Goal: Information Seeking & Learning: Learn about a topic

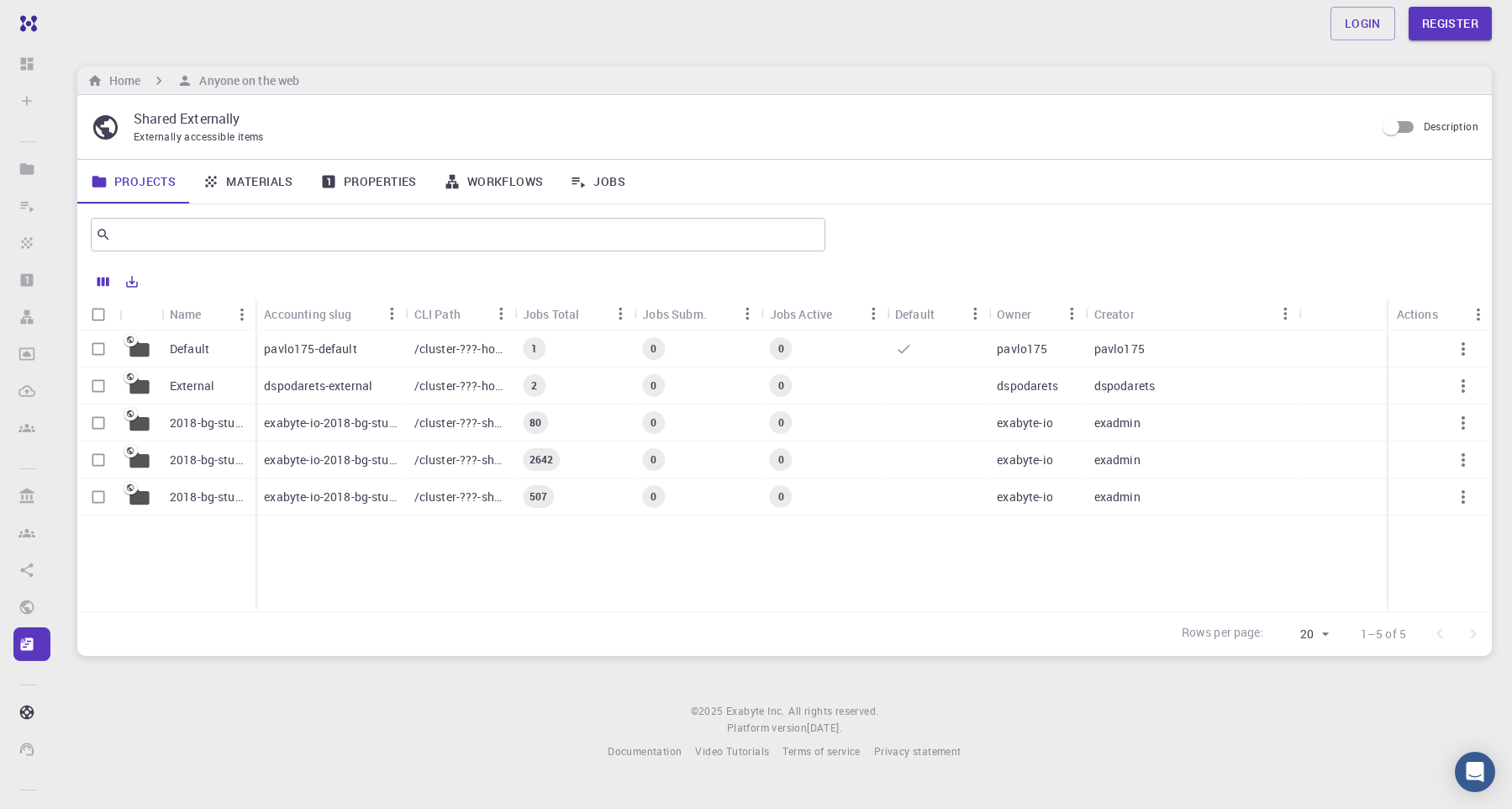
click at [313, 392] on p "dspodarets-external" at bounding box center [318, 386] width 108 height 17
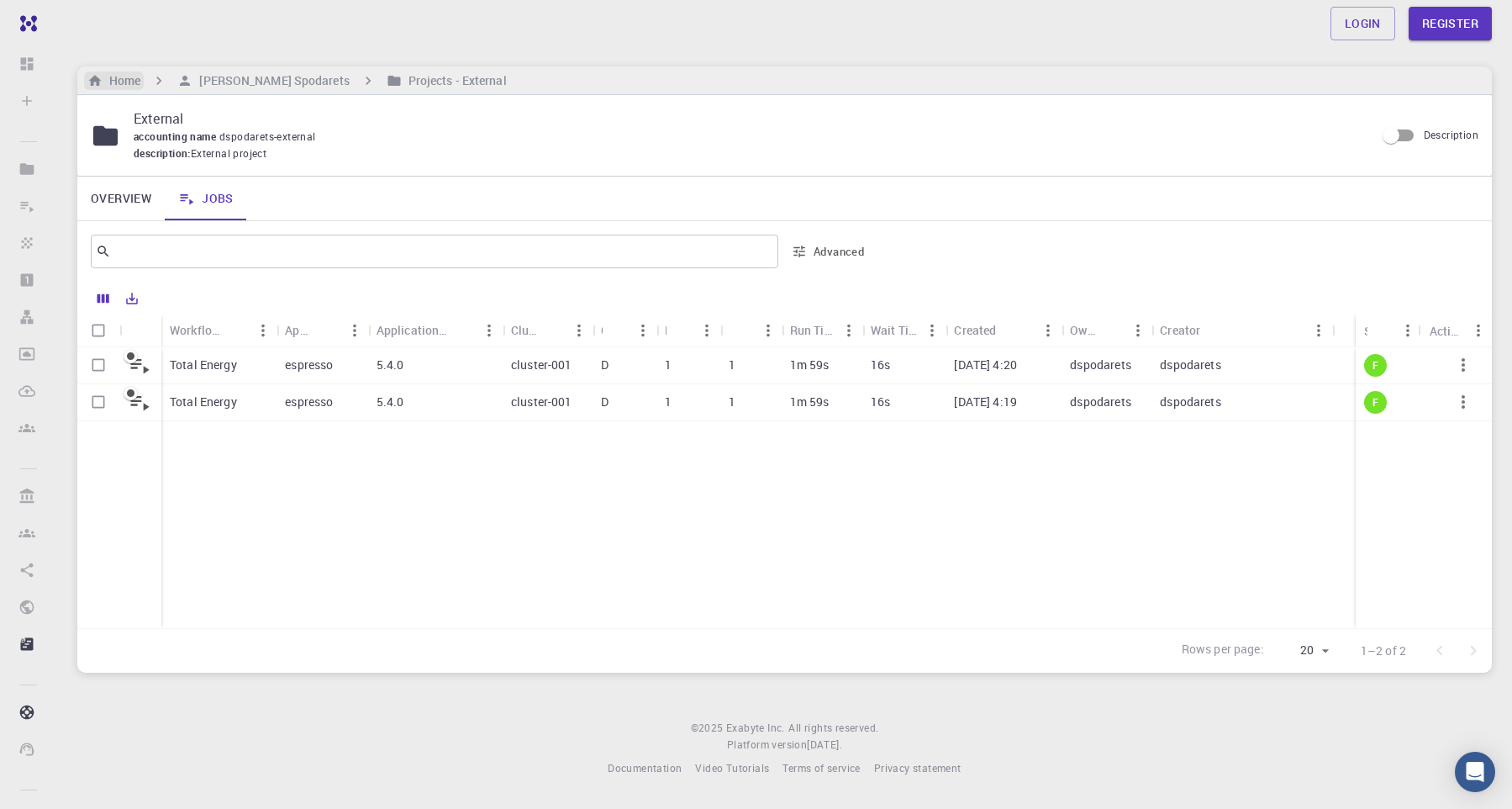
click at [124, 82] on h6 "Home" at bounding box center [121, 80] width 38 height 18
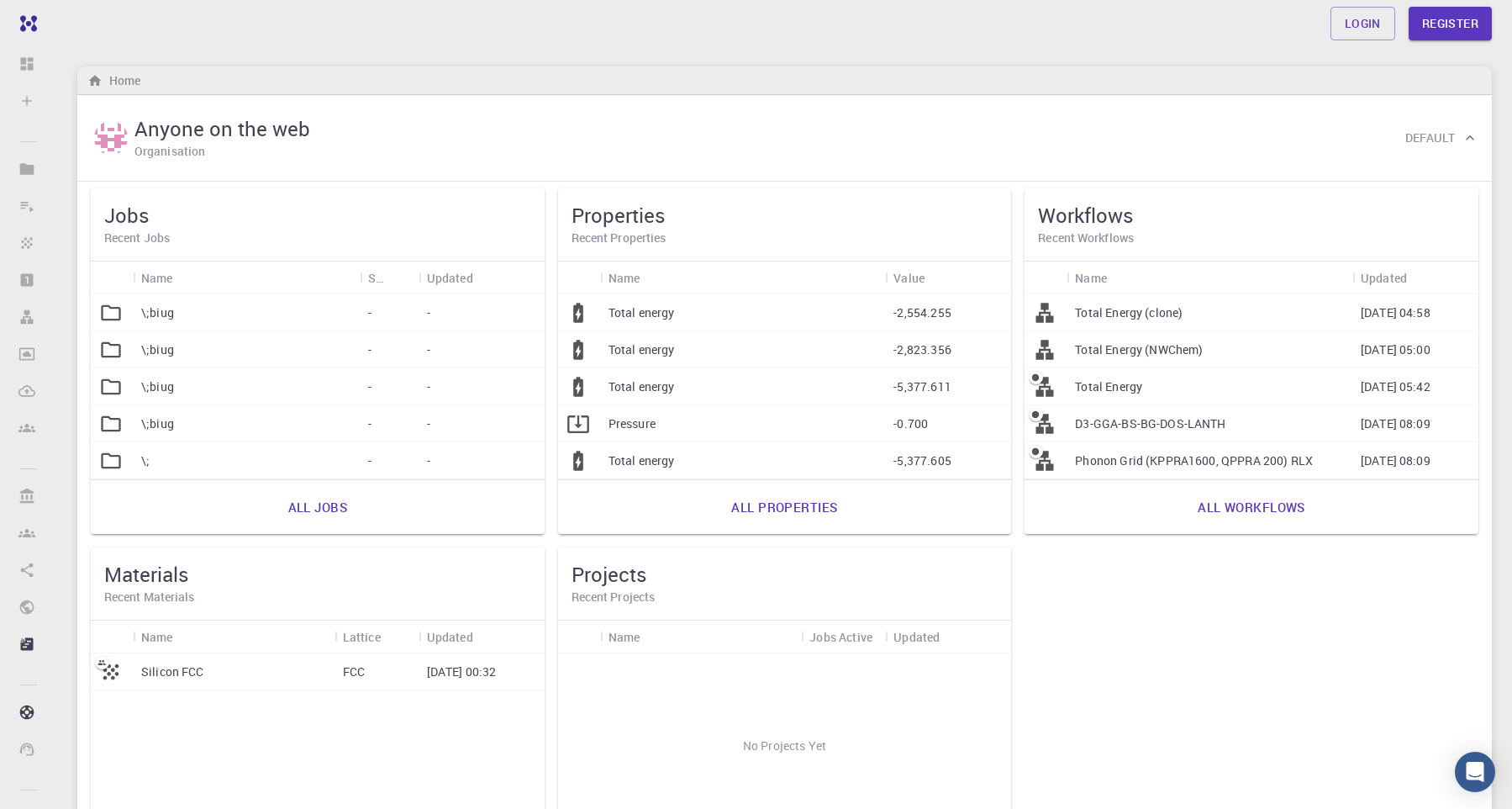
click at [261, 672] on div "Silicon FCC" at bounding box center [233, 671] width 202 height 37
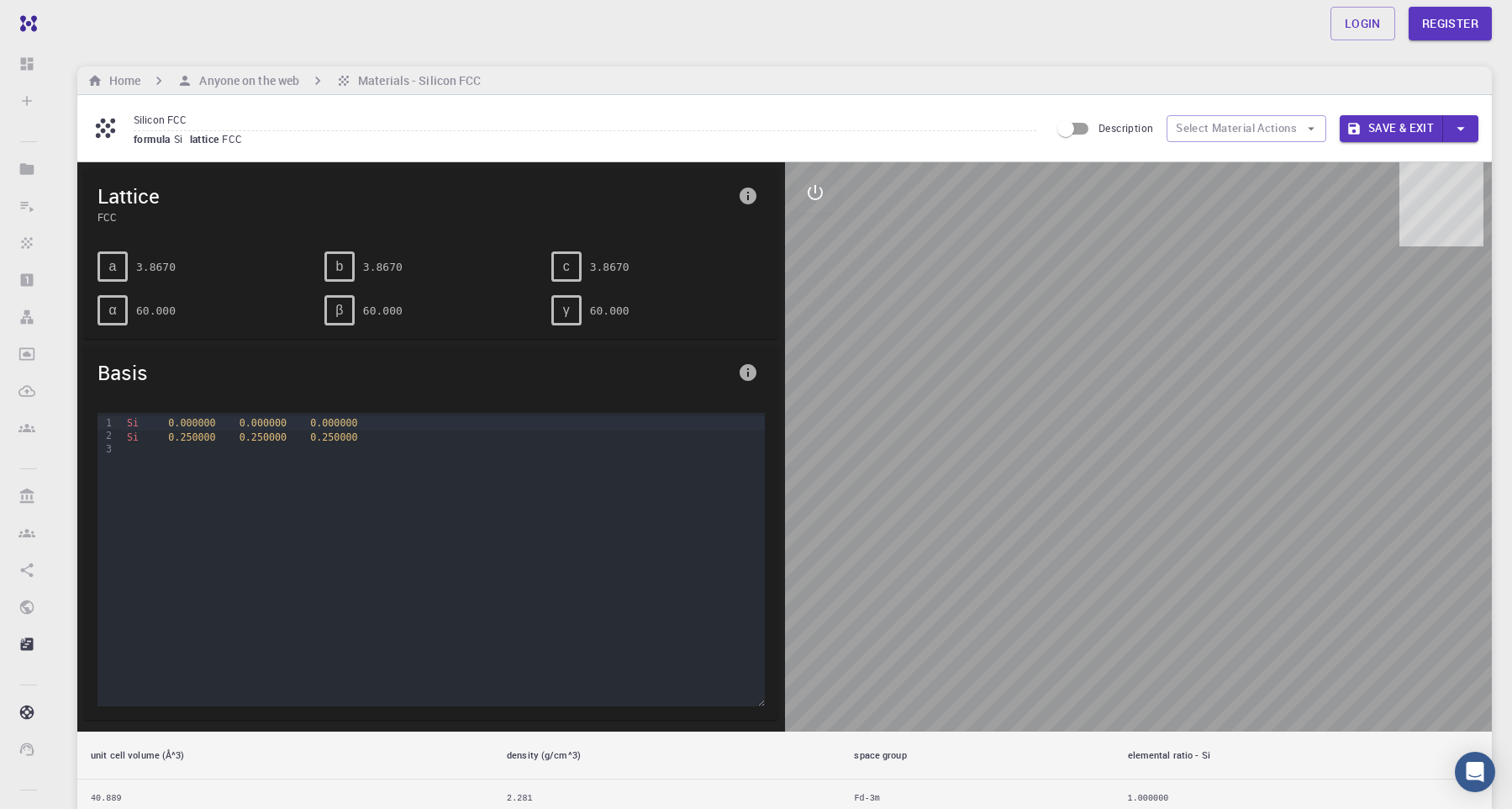
drag, startPoint x: 1186, startPoint y: 570, endPoint x: 1084, endPoint y: 549, distance: 104.1
click at [1084, 549] on div at bounding box center [1139, 447] width 708 height 570
click at [1239, 128] on button "Select Material Actions" at bounding box center [1246, 128] width 159 height 27
click at [1079, 136] on input "Description" at bounding box center [1065, 129] width 96 height 32
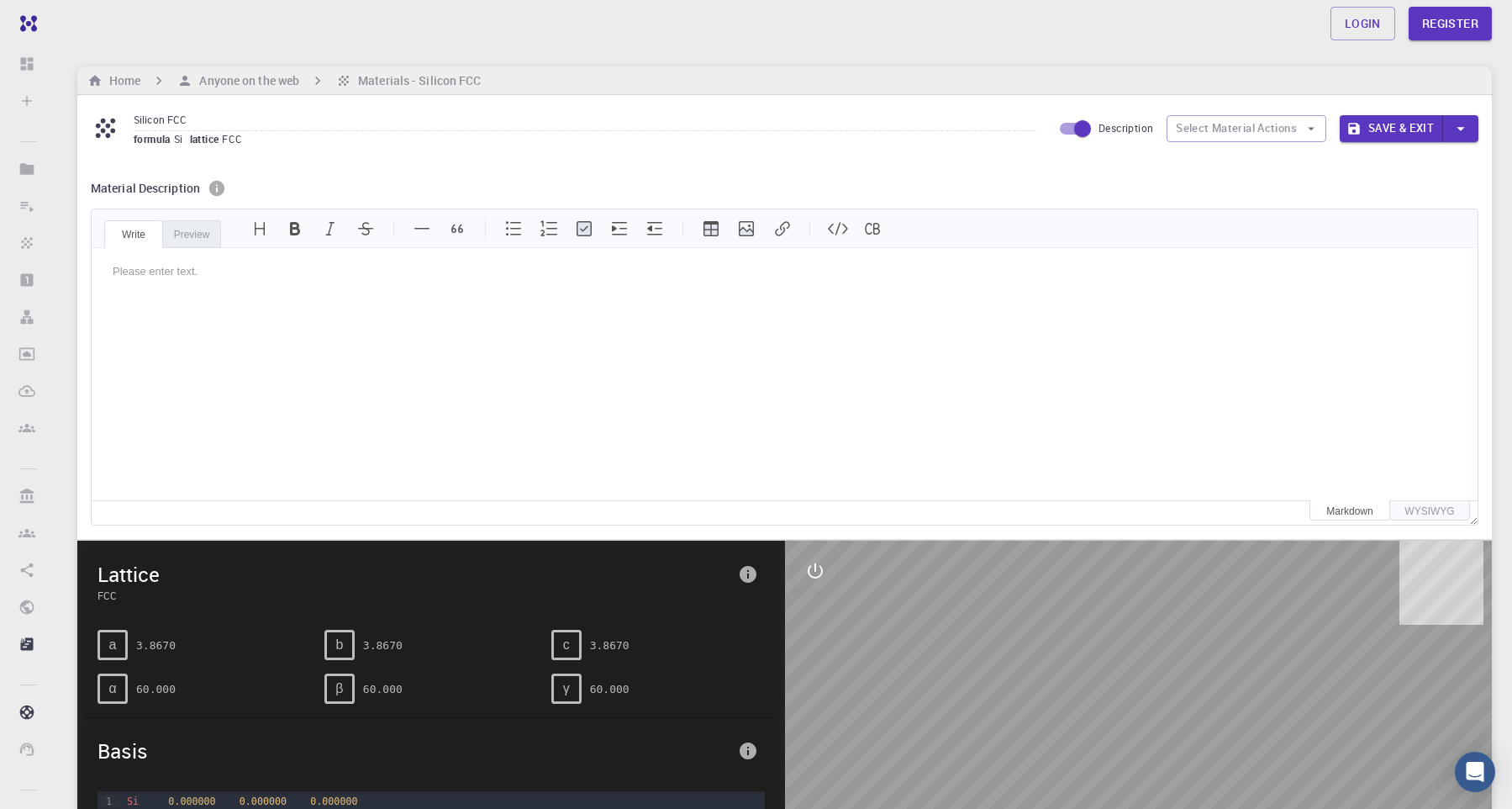
scroll to position [2, 0]
click at [1058, 139] on input "Description" at bounding box center [1082, 129] width 96 height 32
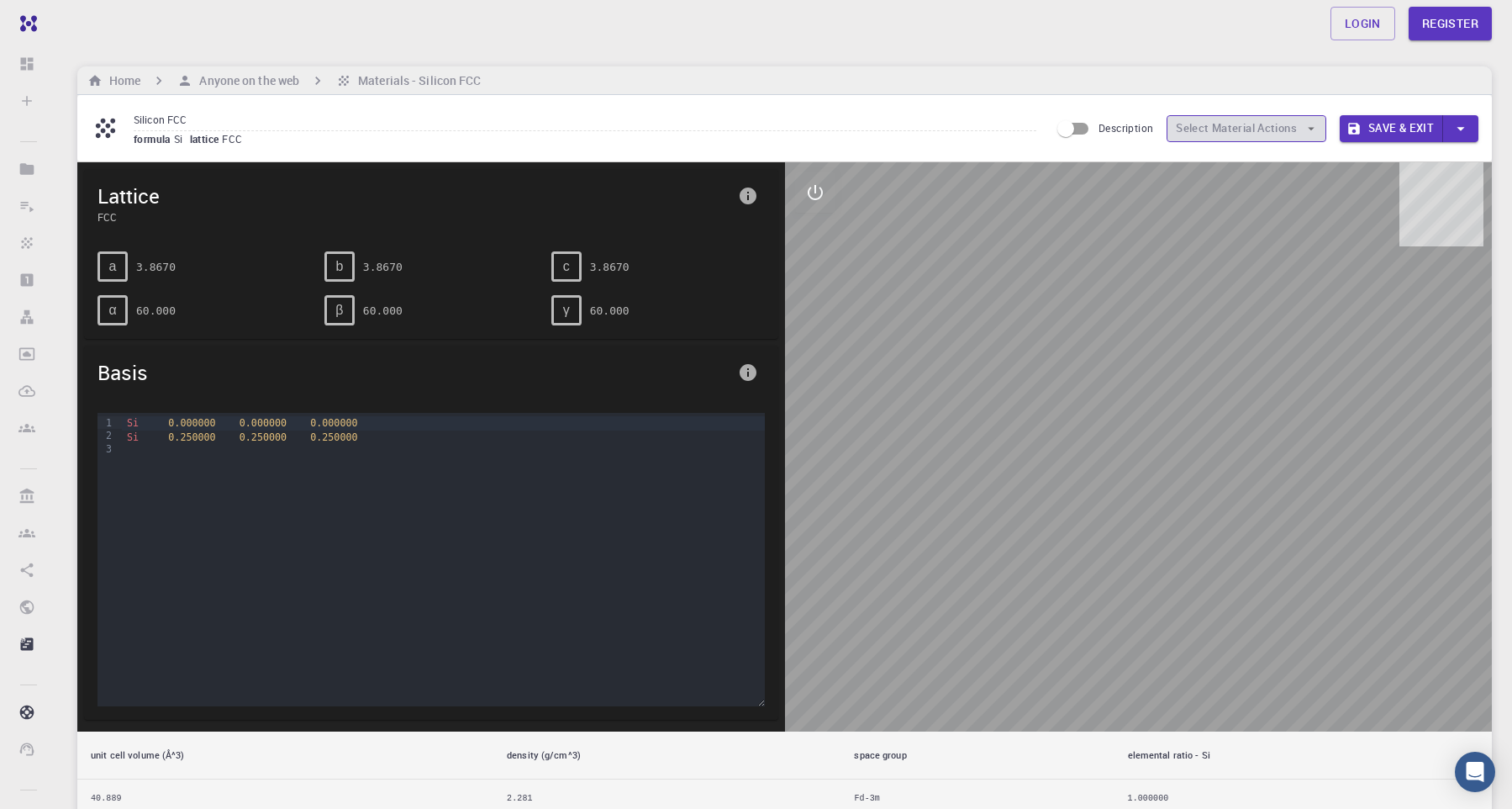
click at [1233, 134] on button "Select Material Actions" at bounding box center [1246, 128] width 159 height 27
click at [1325, 135] on button "Select Material Actions" at bounding box center [1246, 128] width 159 height 27
click at [1084, 129] on input "Description" at bounding box center [1065, 129] width 96 height 32
checkbox input "true"
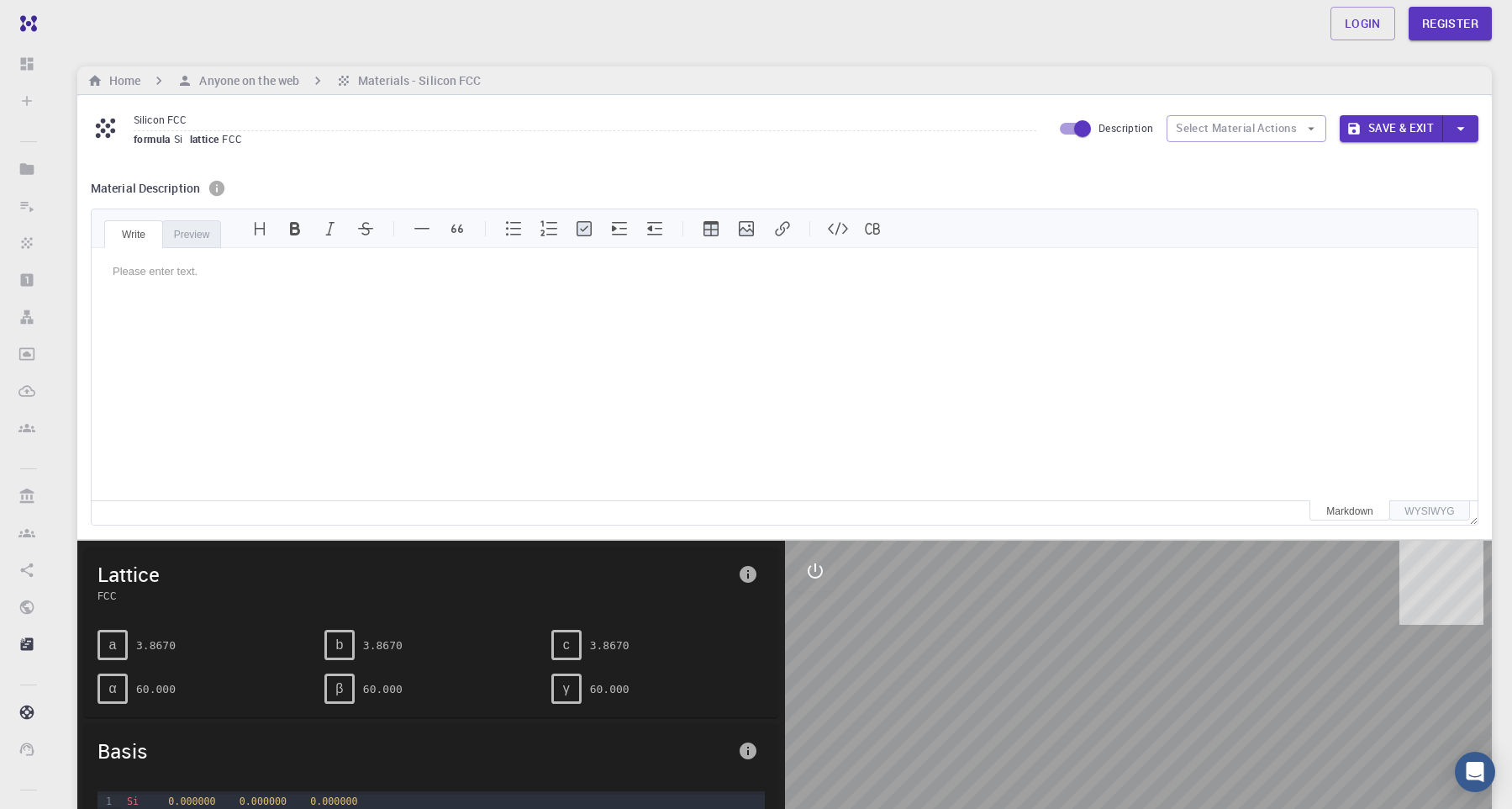
scroll to position [0, 0]
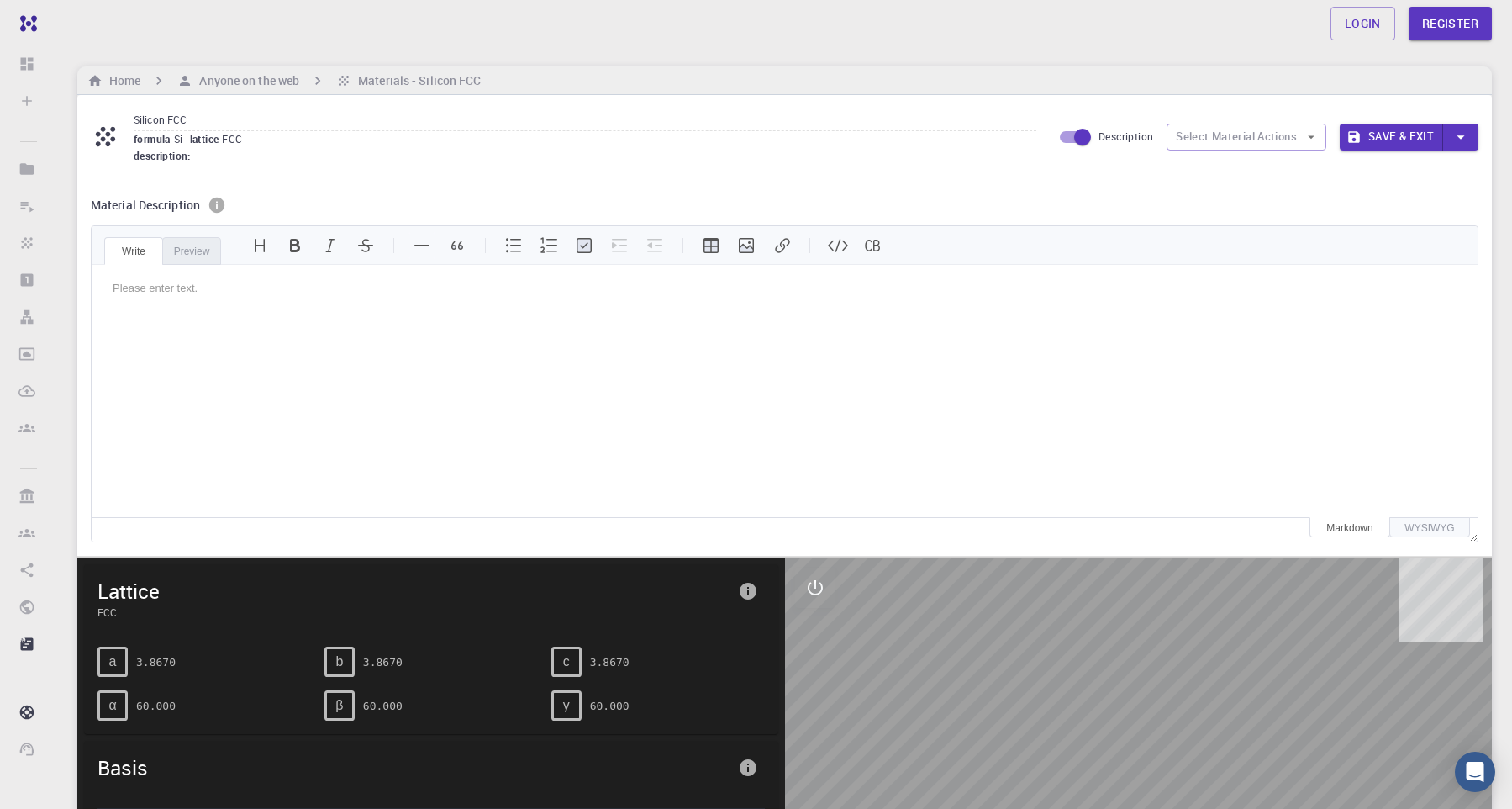
paste textarea
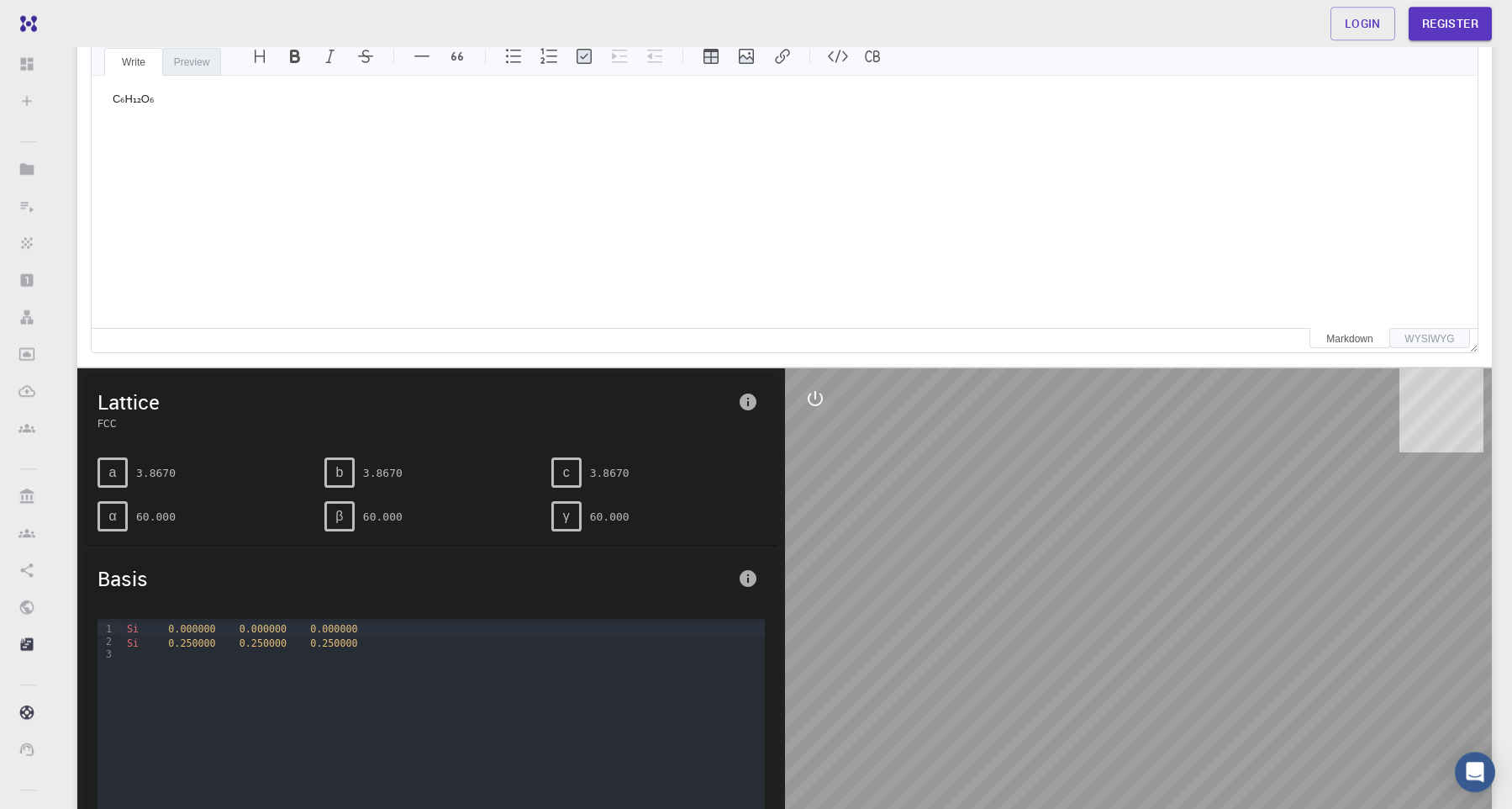
scroll to position [187, 0]
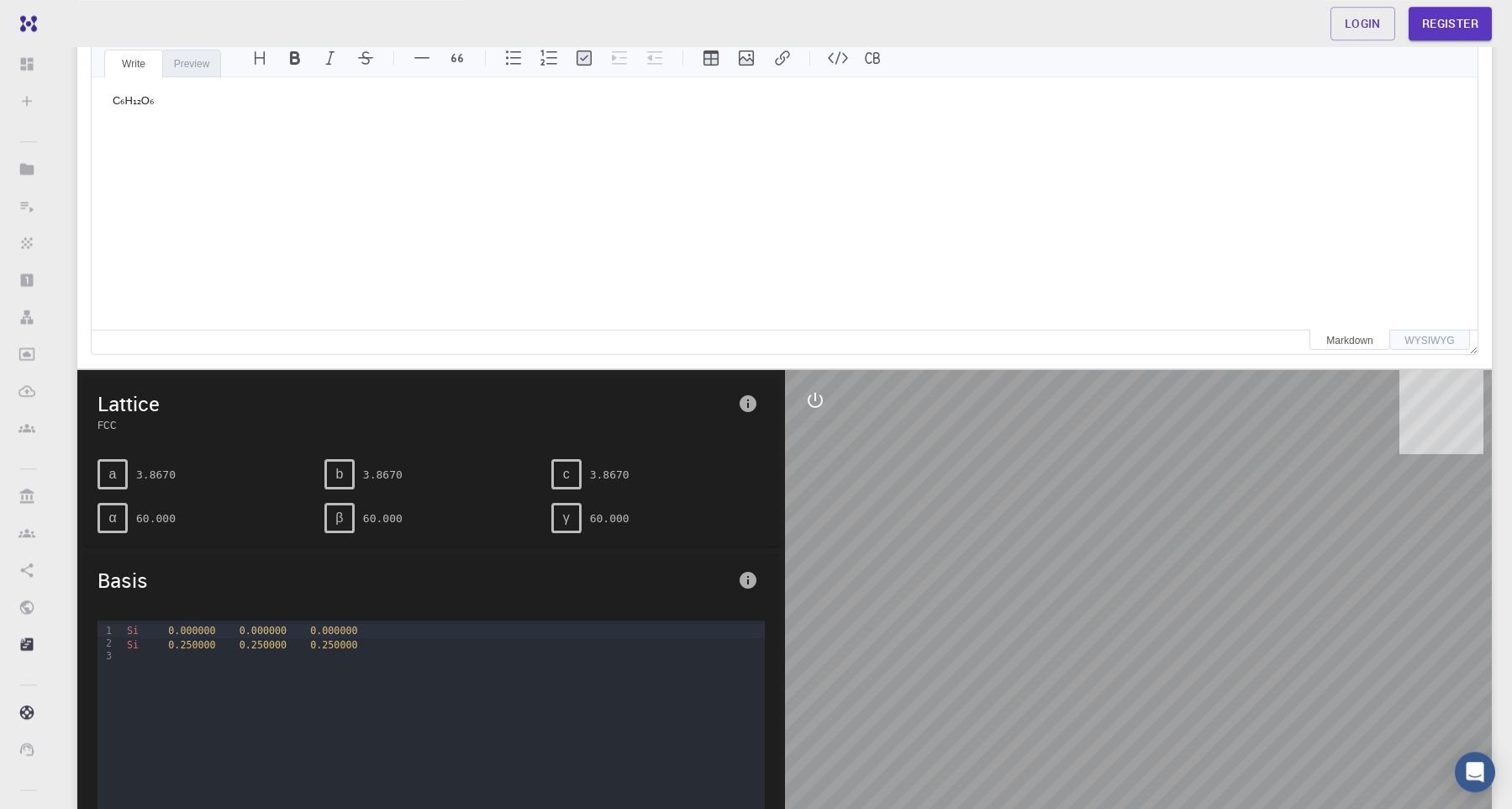
click at [146, 629] on div "Si 0.000000 0.000000 0.000000" at bounding box center [442, 630] width 643 height 13
click at [371, 656] on div at bounding box center [442, 658] width 643 height 13
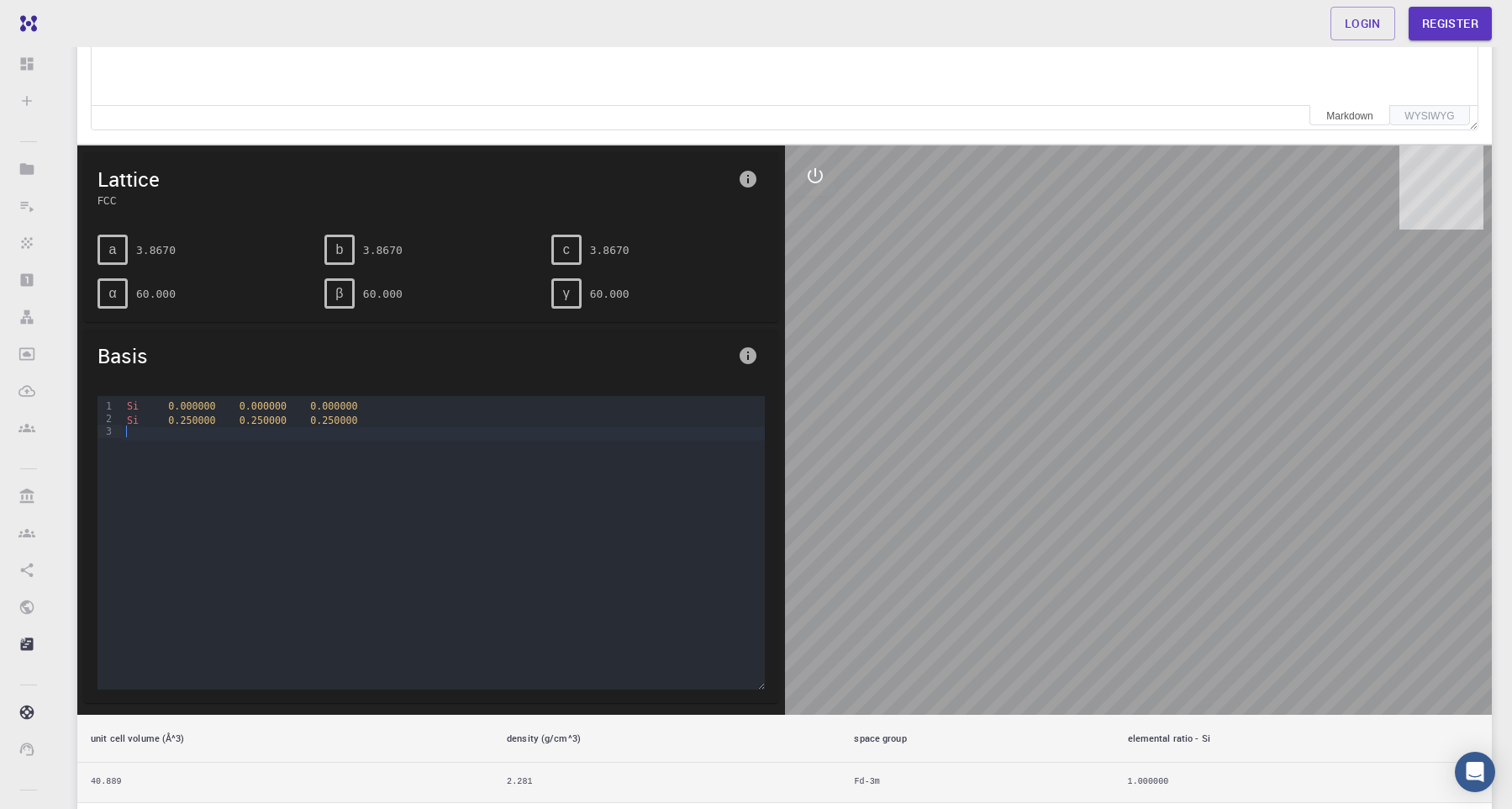
scroll to position [414, 0]
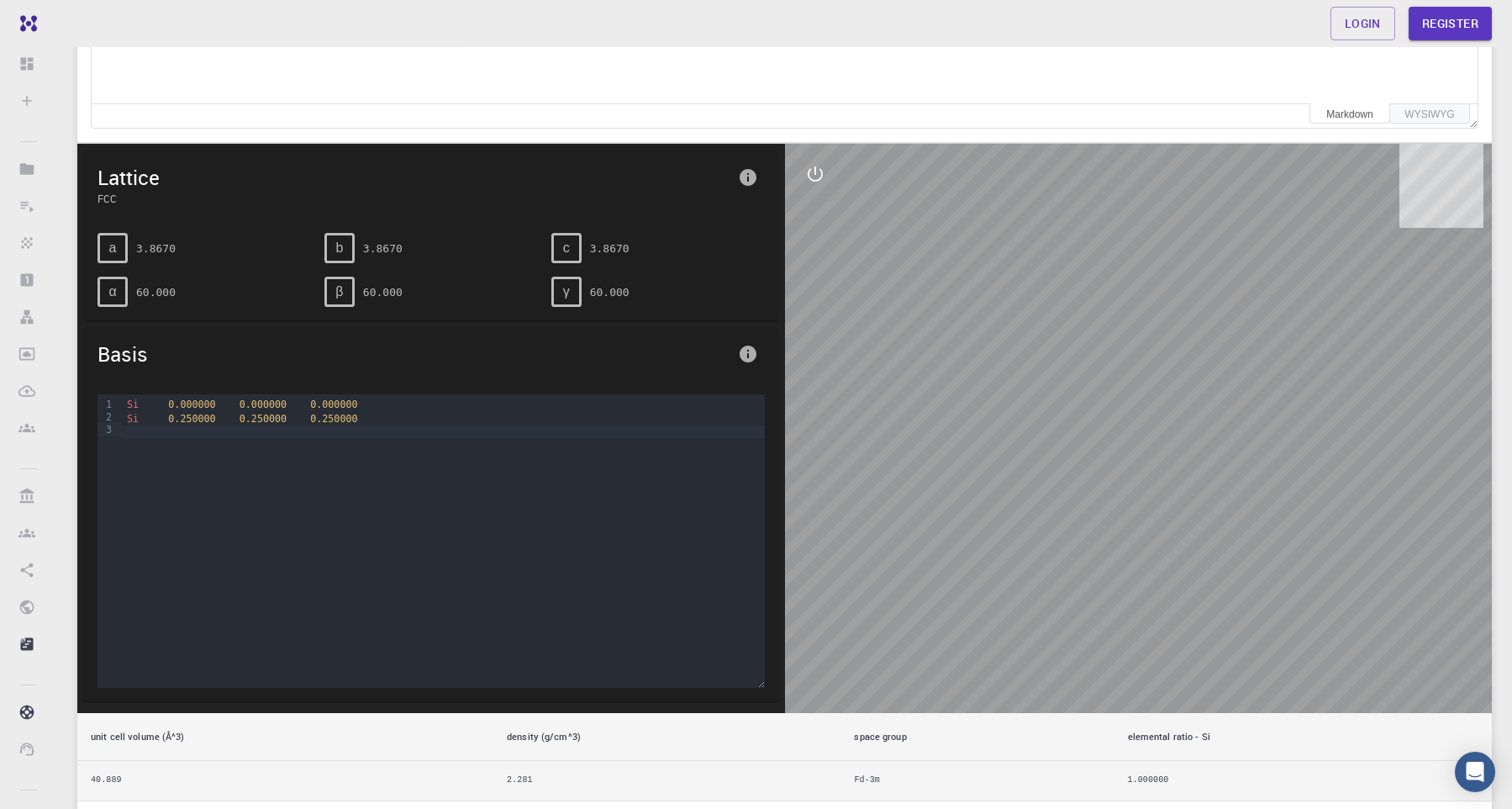
drag, startPoint x: 1185, startPoint y: 550, endPoint x: 1173, endPoint y: 576, distance: 28.6
click at [1173, 576] on div at bounding box center [1139, 428] width 708 height 570
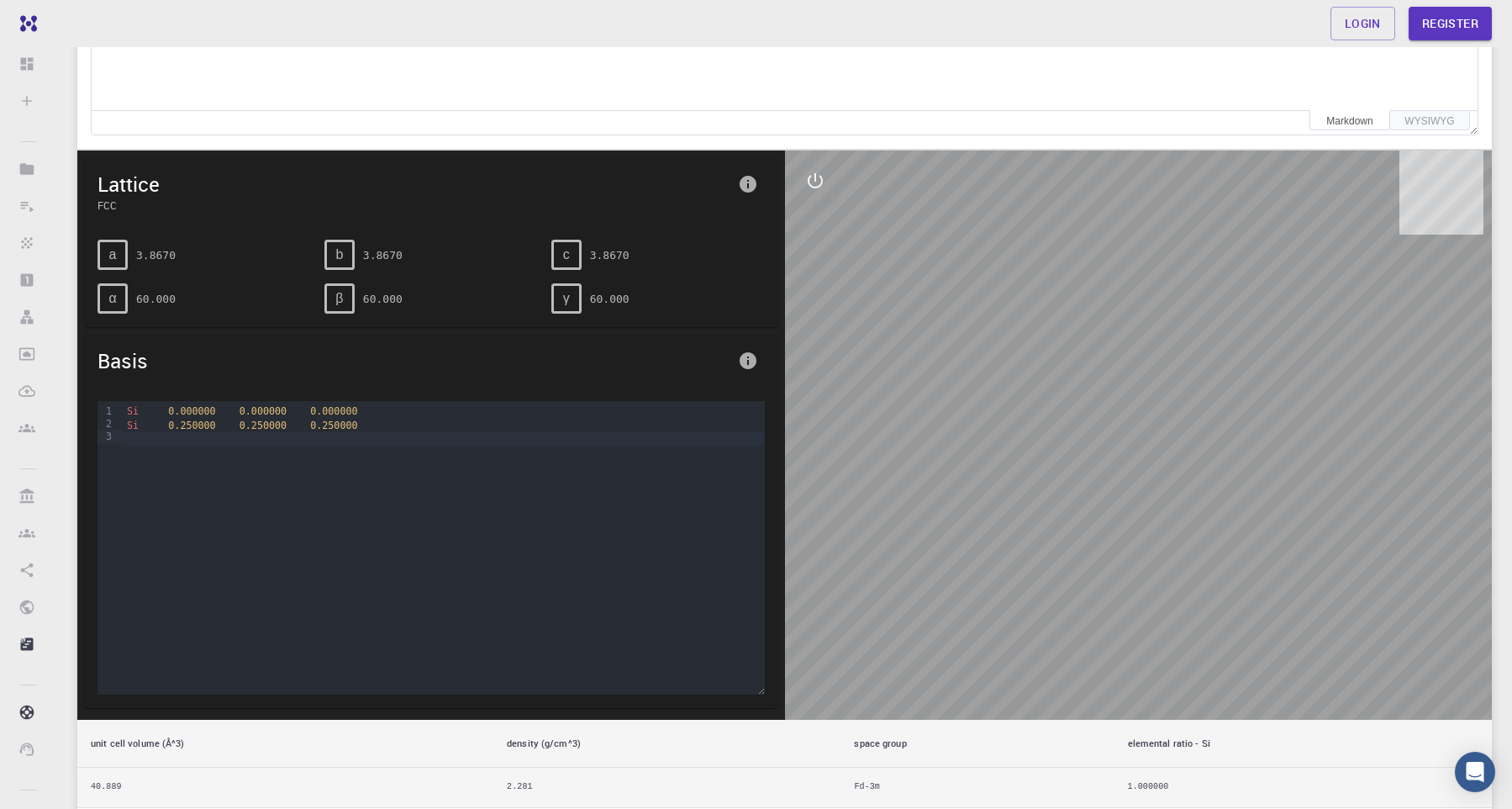
scroll to position [228, 0]
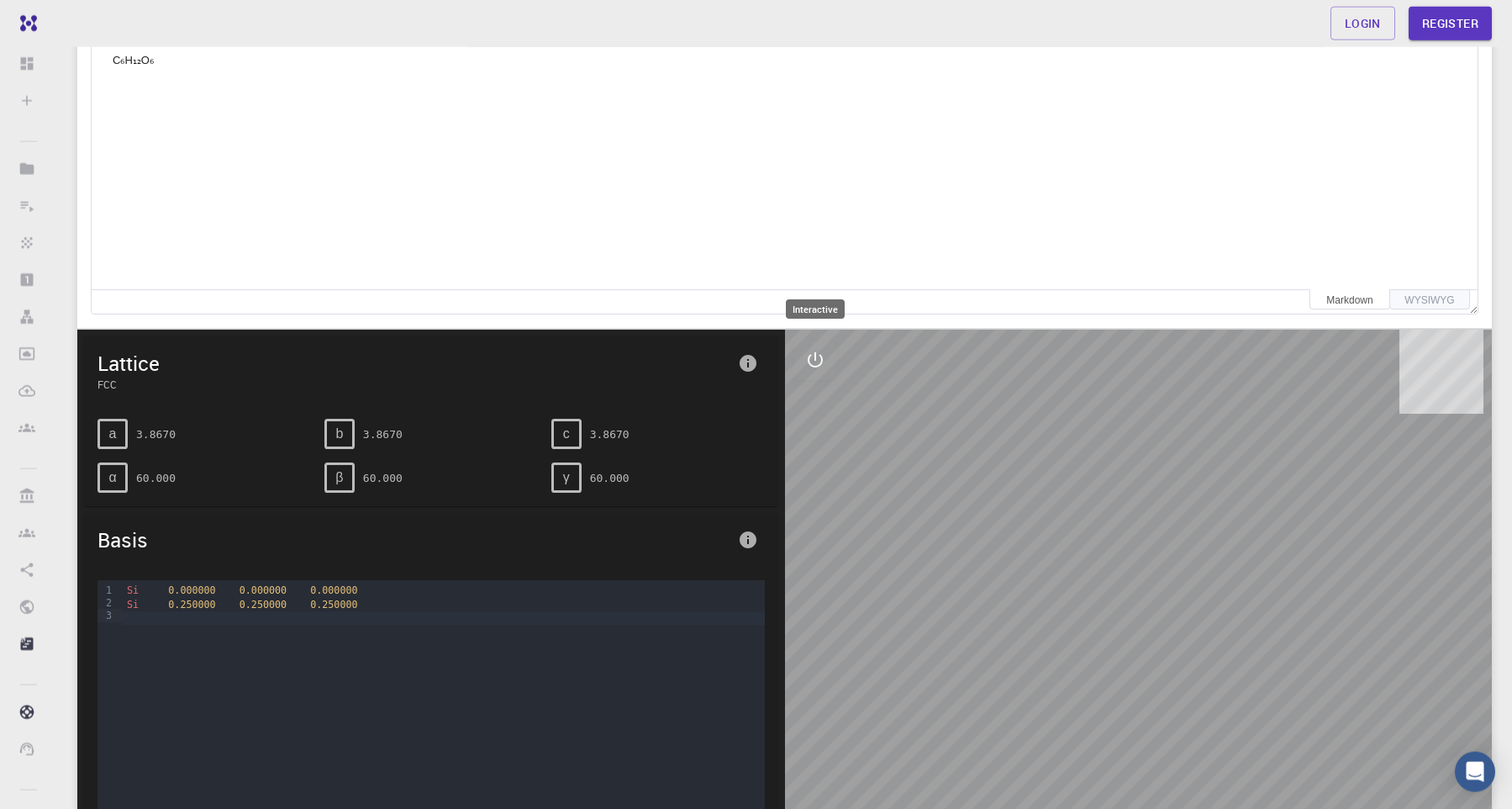
click at [814, 370] on icon "interactive" at bounding box center [814, 359] width 20 height 20
click at [812, 407] on icon "view" at bounding box center [814, 400] width 18 height 12
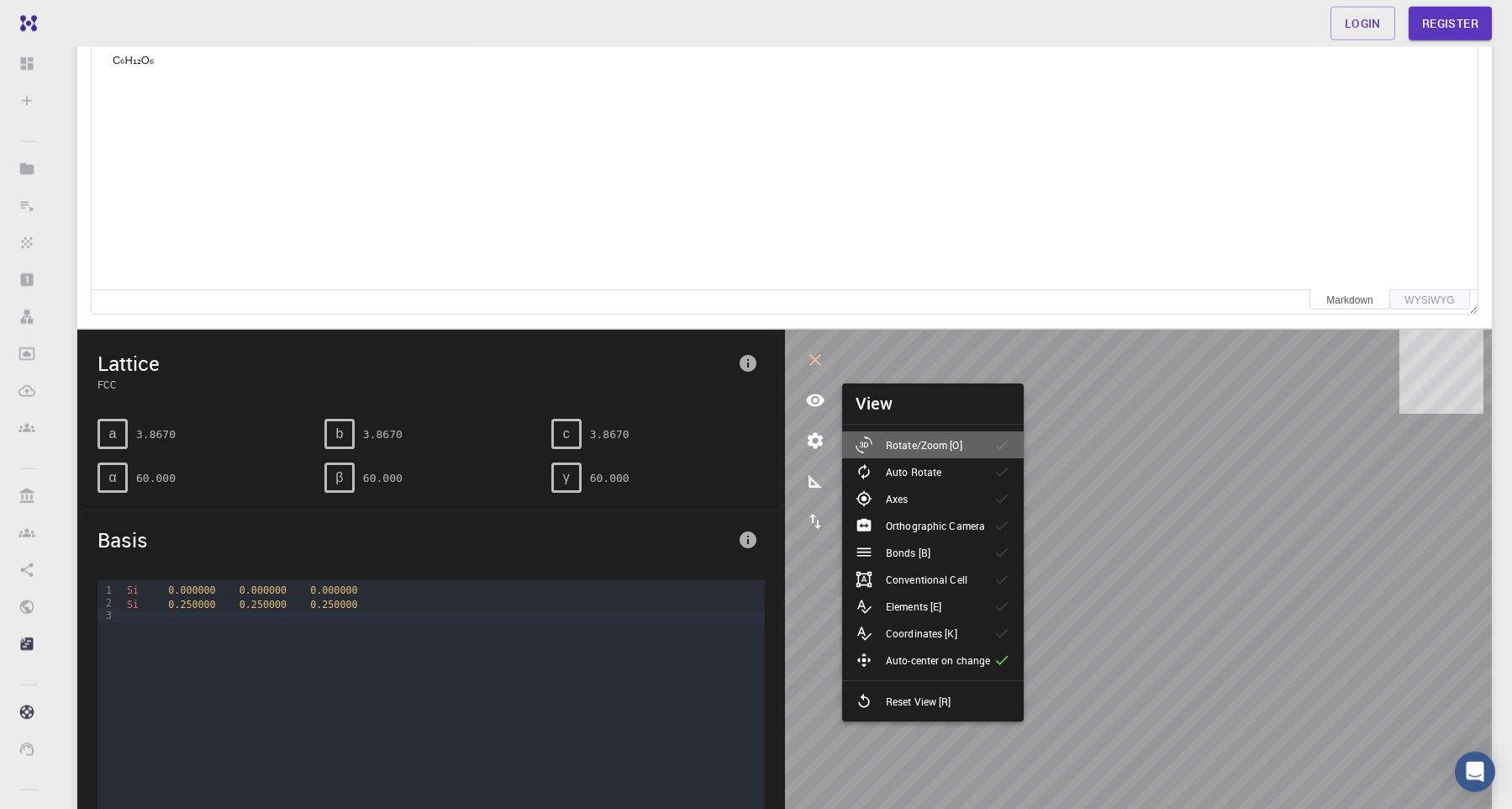
click at [939, 442] on p "Rotate/Zoom [O]" at bounding box center [924, 445] width 77 height 15
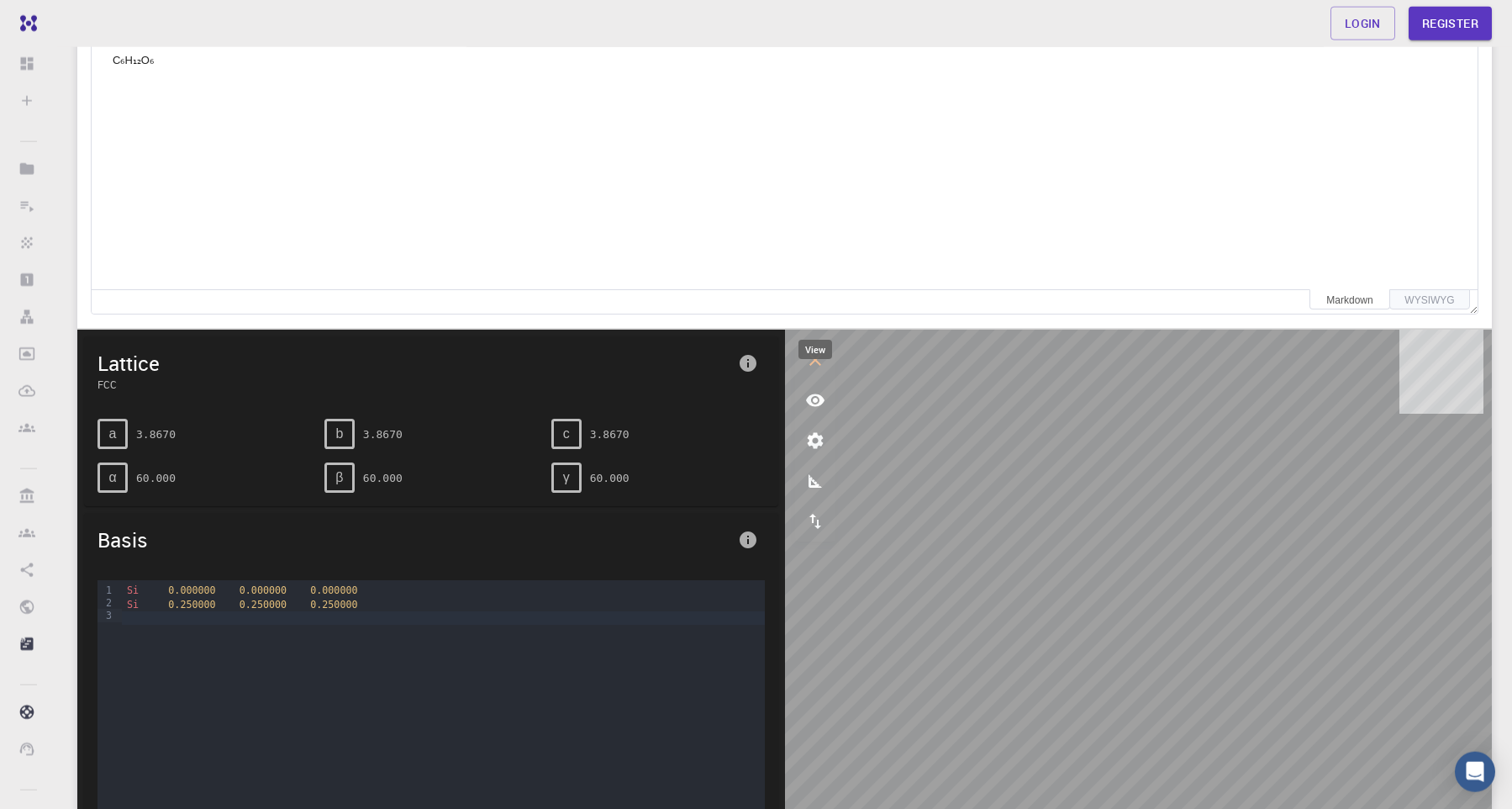
click at [817, 407] on icon "view" at bounding box center [814, 400] width 18 height 12
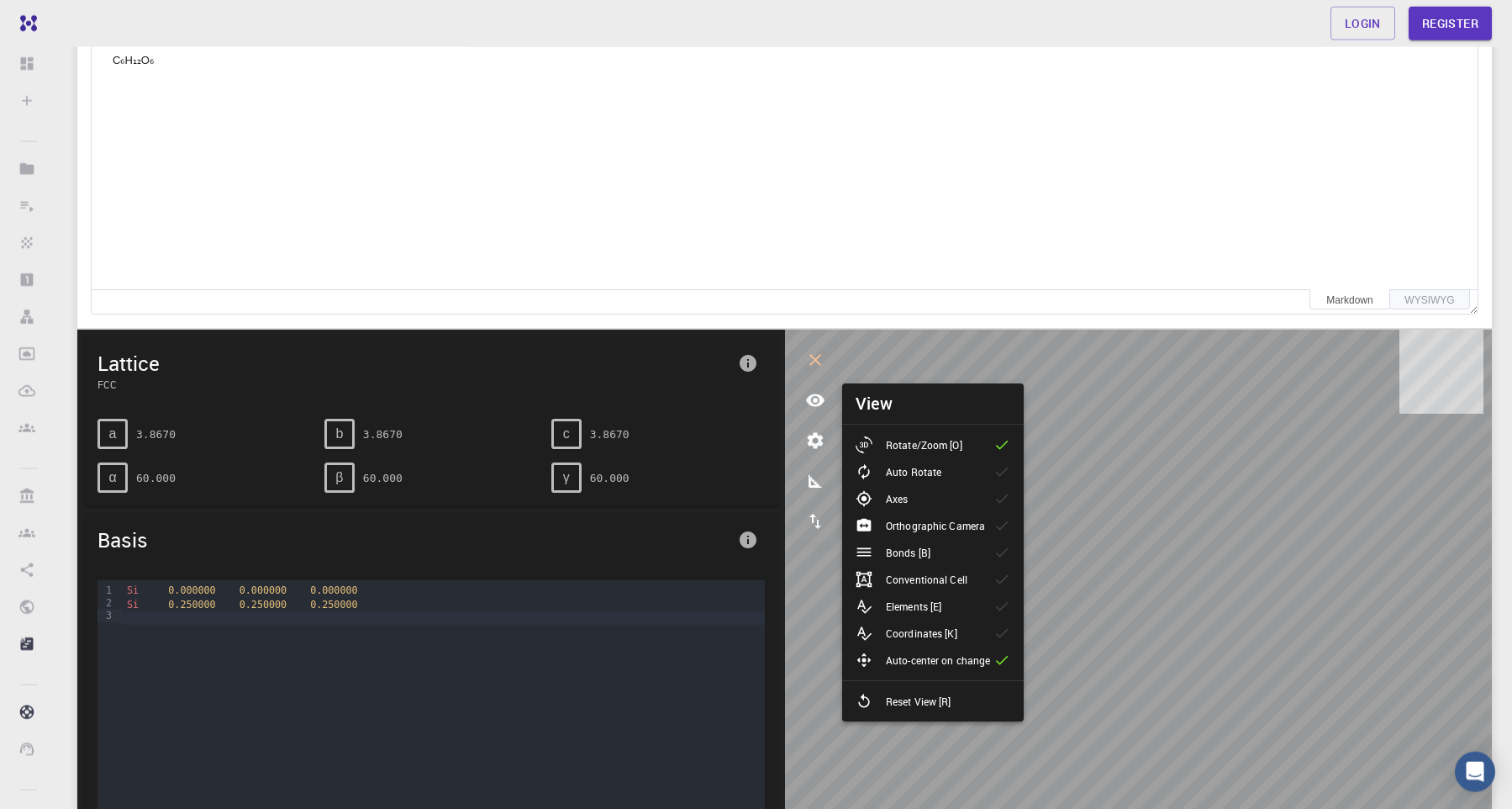
click at [953, 527] on p "Orthographic Camera" at bounding box center [935, 526] width 99 height 15
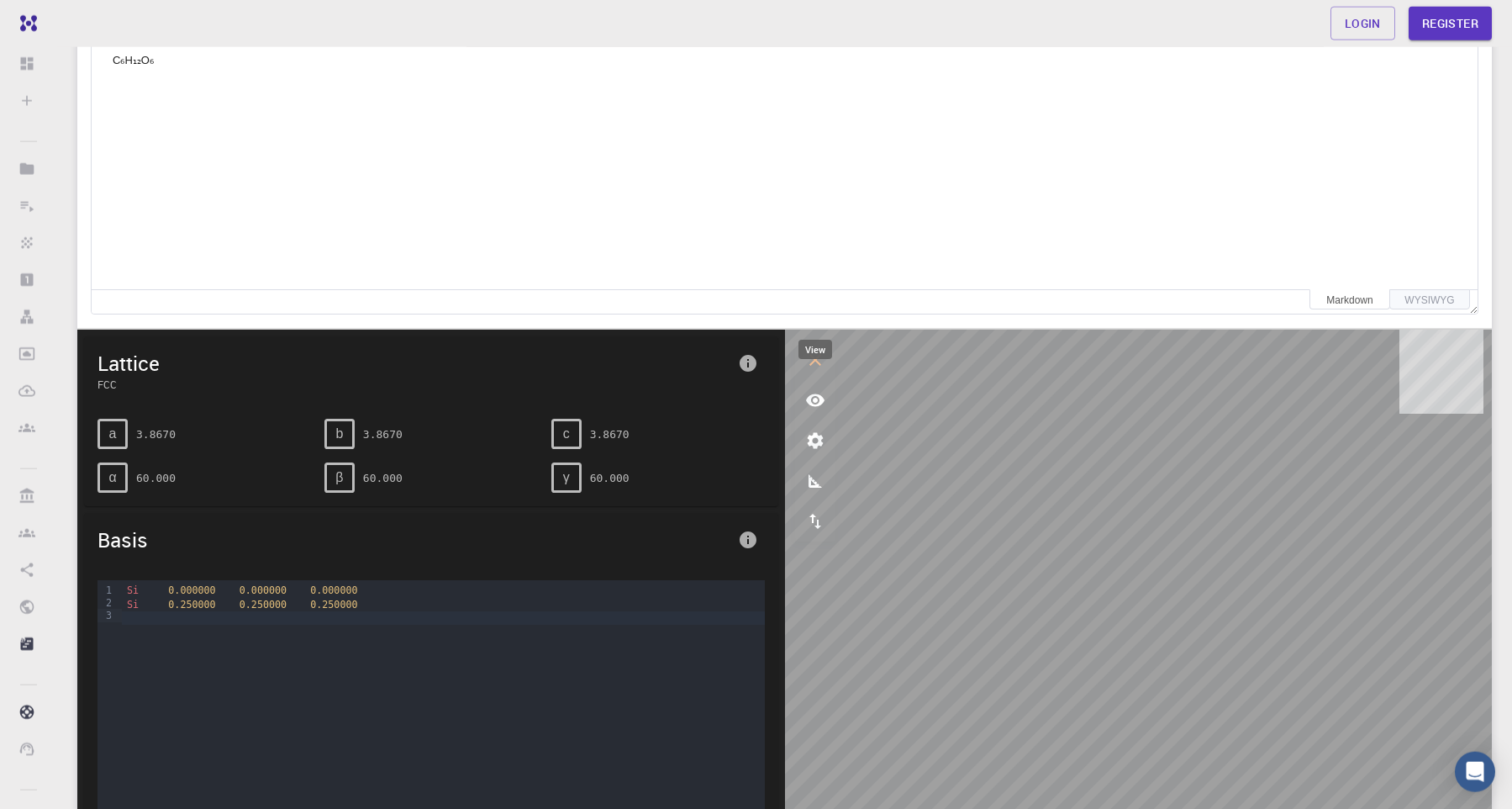
click at [812, 402] on icon "view" at bounding box center [814, 400] width 20 height 20
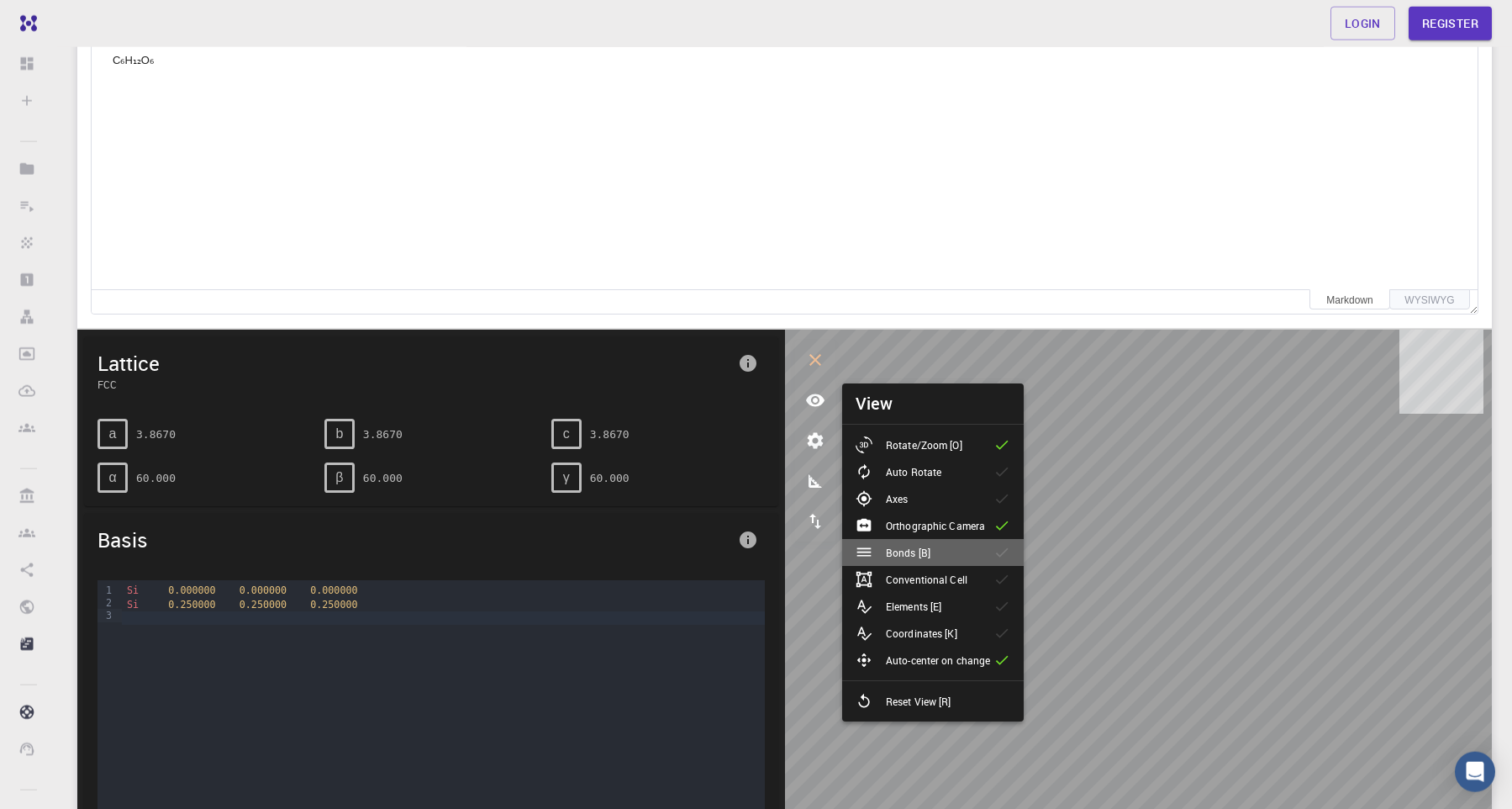
click at [912, 555] on p "Bonds [B]" at bounding box center [907, 553] width 45 height 15
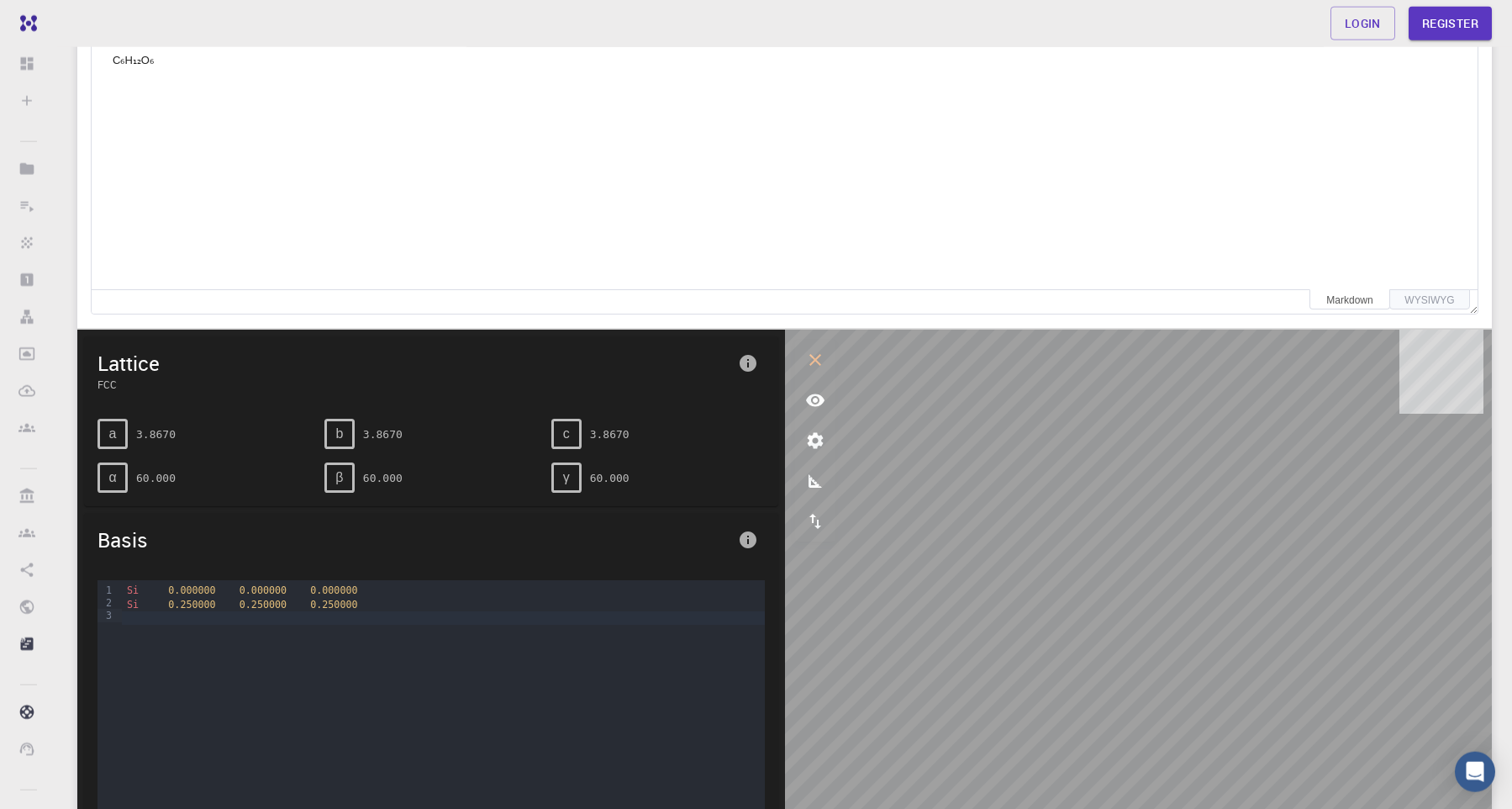
click at [341, 122] on div "C₆H₁₂O₆ C₆H₁₂O₆" at bounding box center [785, 163] width 1386 height 253
click at [186, 77] on div "C₆H₁₂O₆" at bounding box center [785, 61] width 1386 height 47
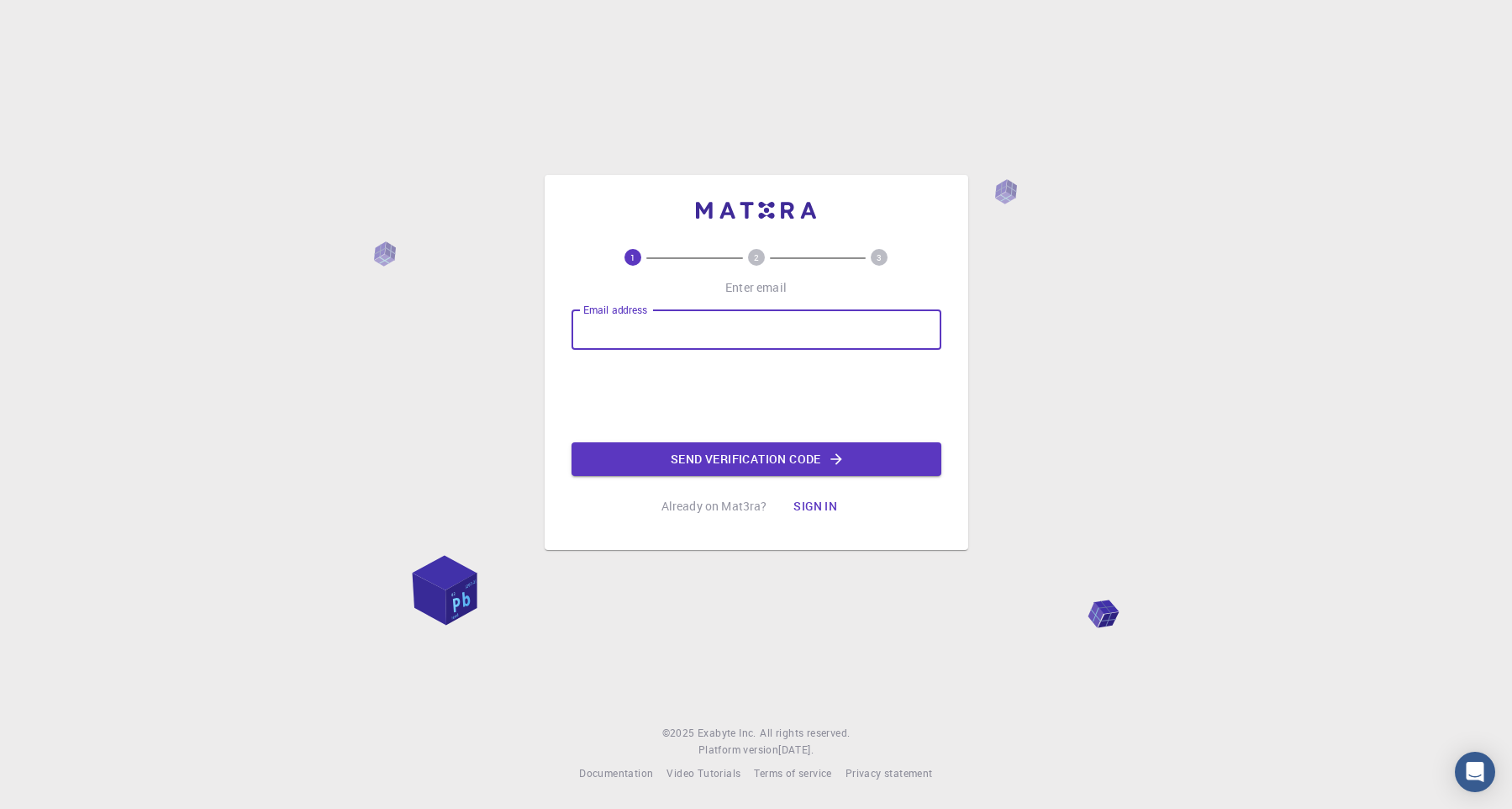
click at [685, 318] on input "Email address" at bounding box center [756, 329] width 370 height 41
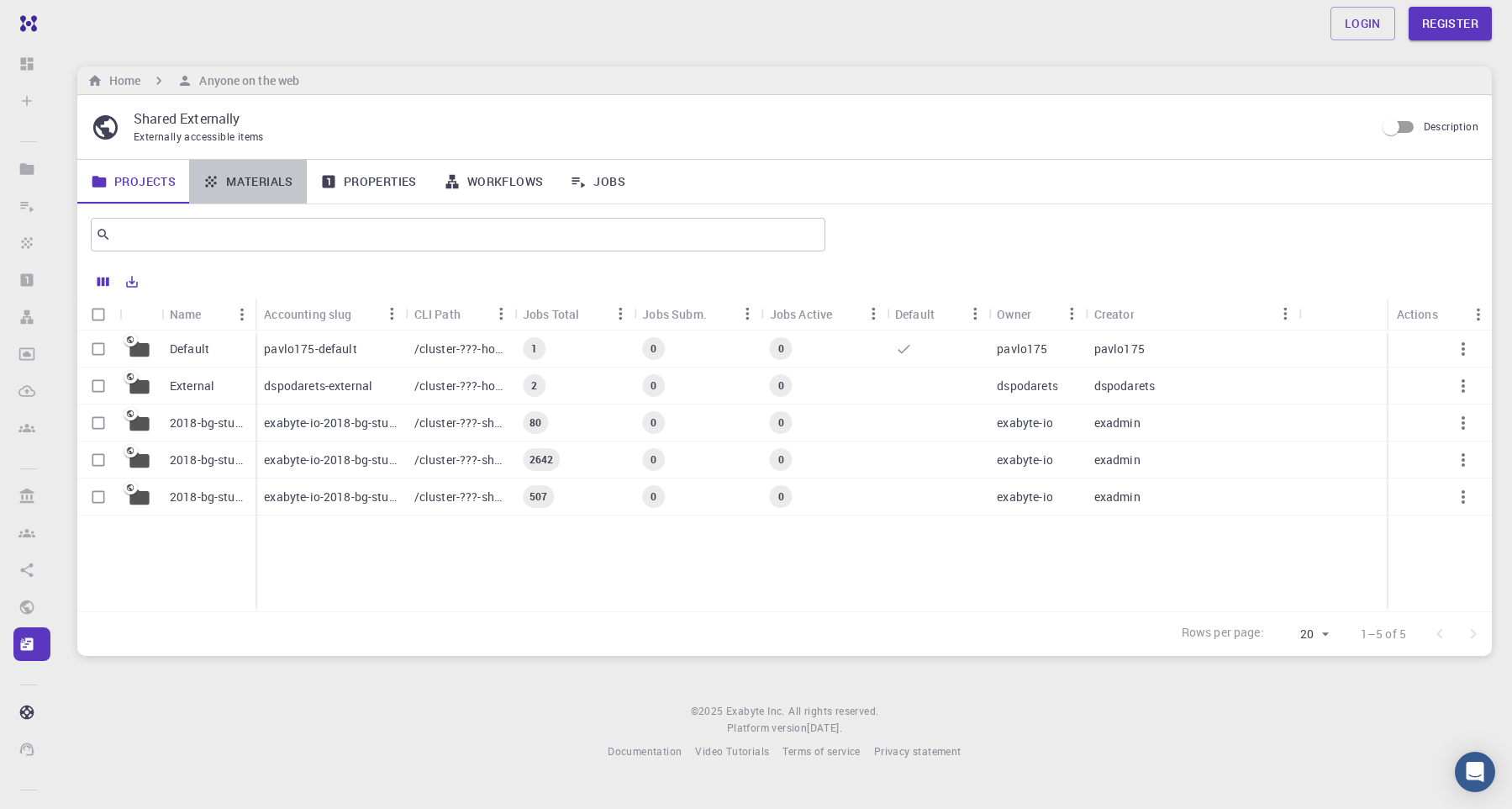
click at [288, 196] on link "Materials" at bounding box center [248, 181] width 118 height 44
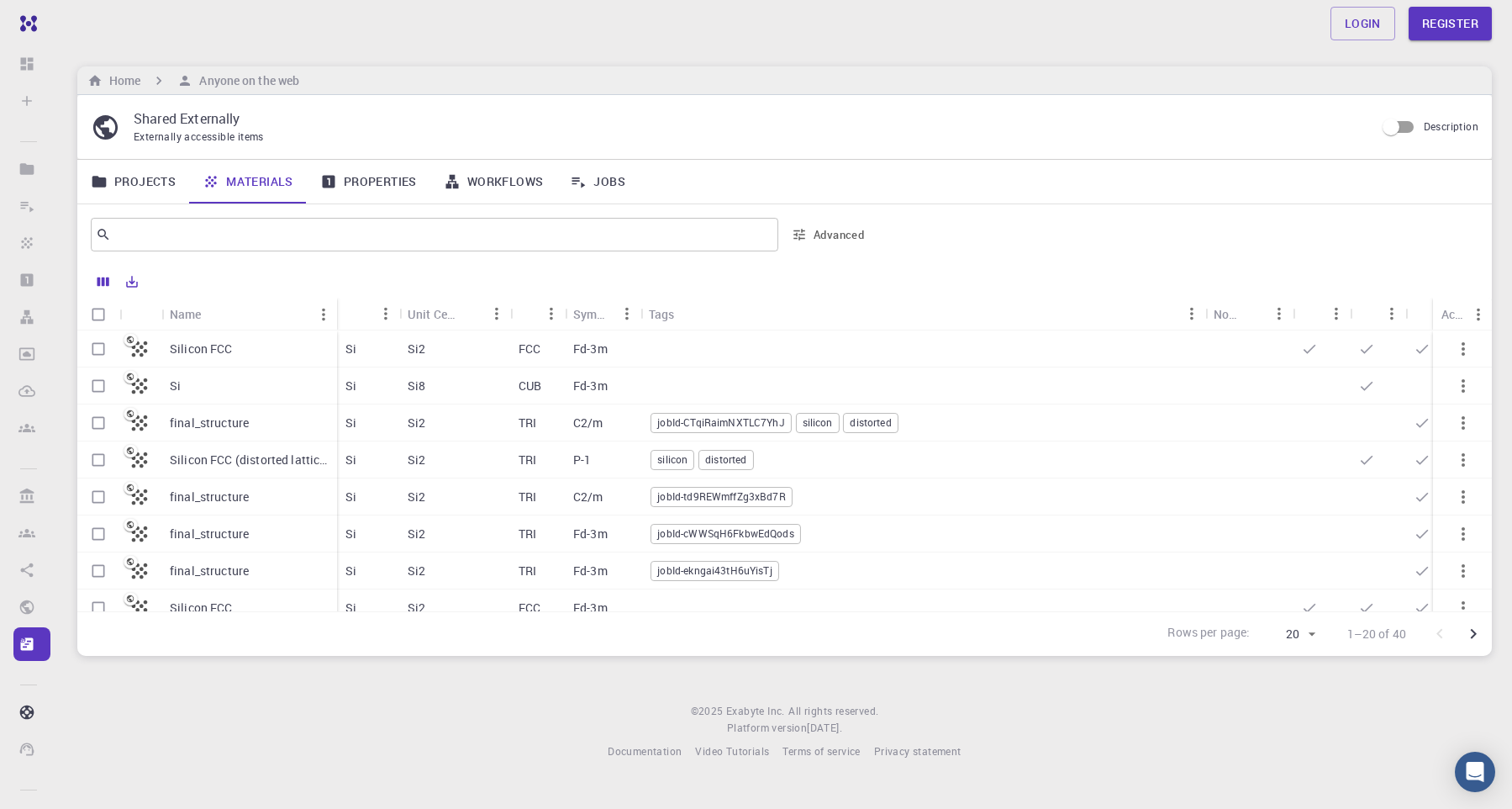
click at [216, 503] on p "final_structure" at bounding box center [209, 498] width 79 height 17
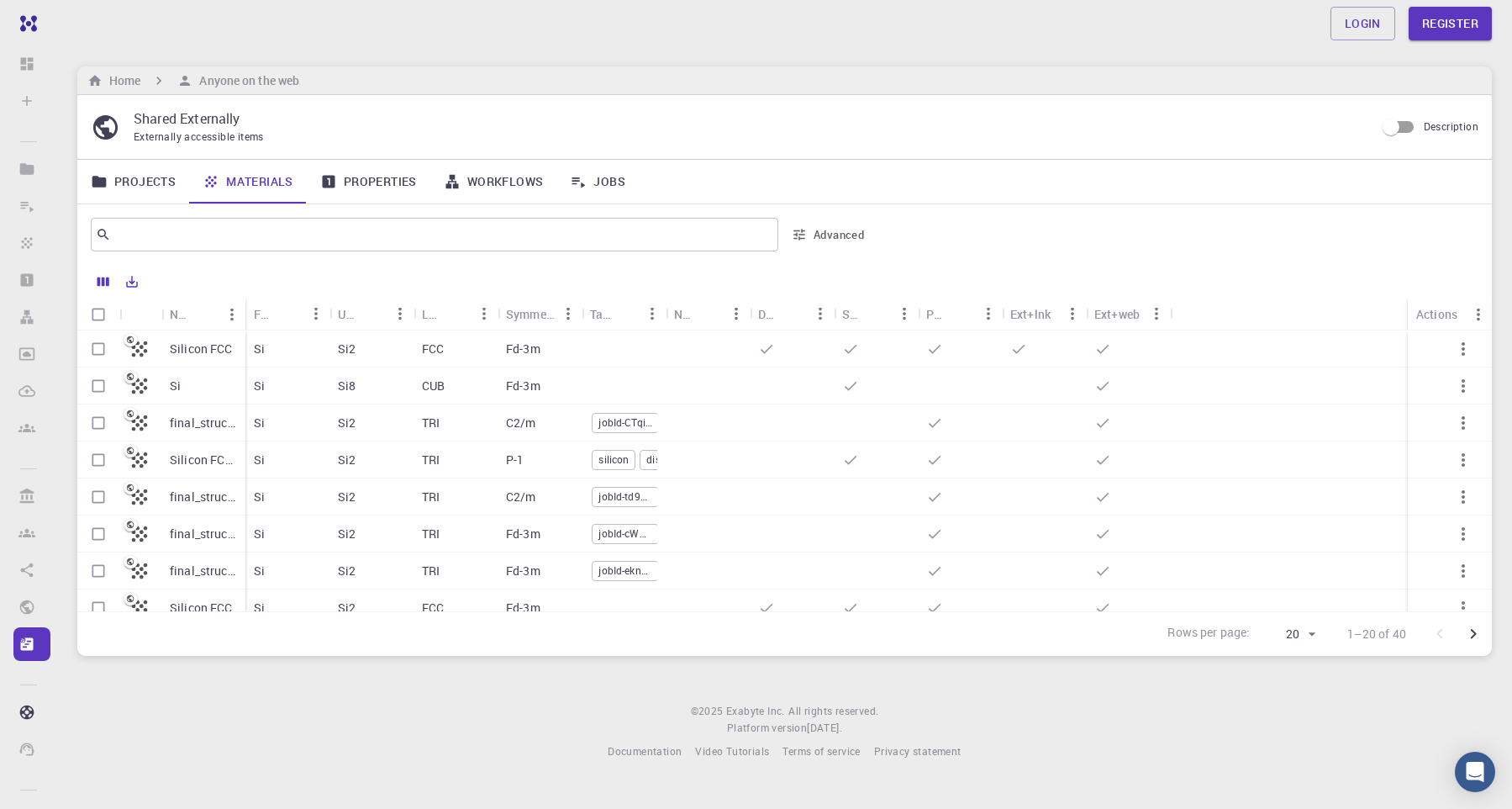
click at [503, 195] on link "Workflows" at bounding box center [494, 181] width 127 height 44
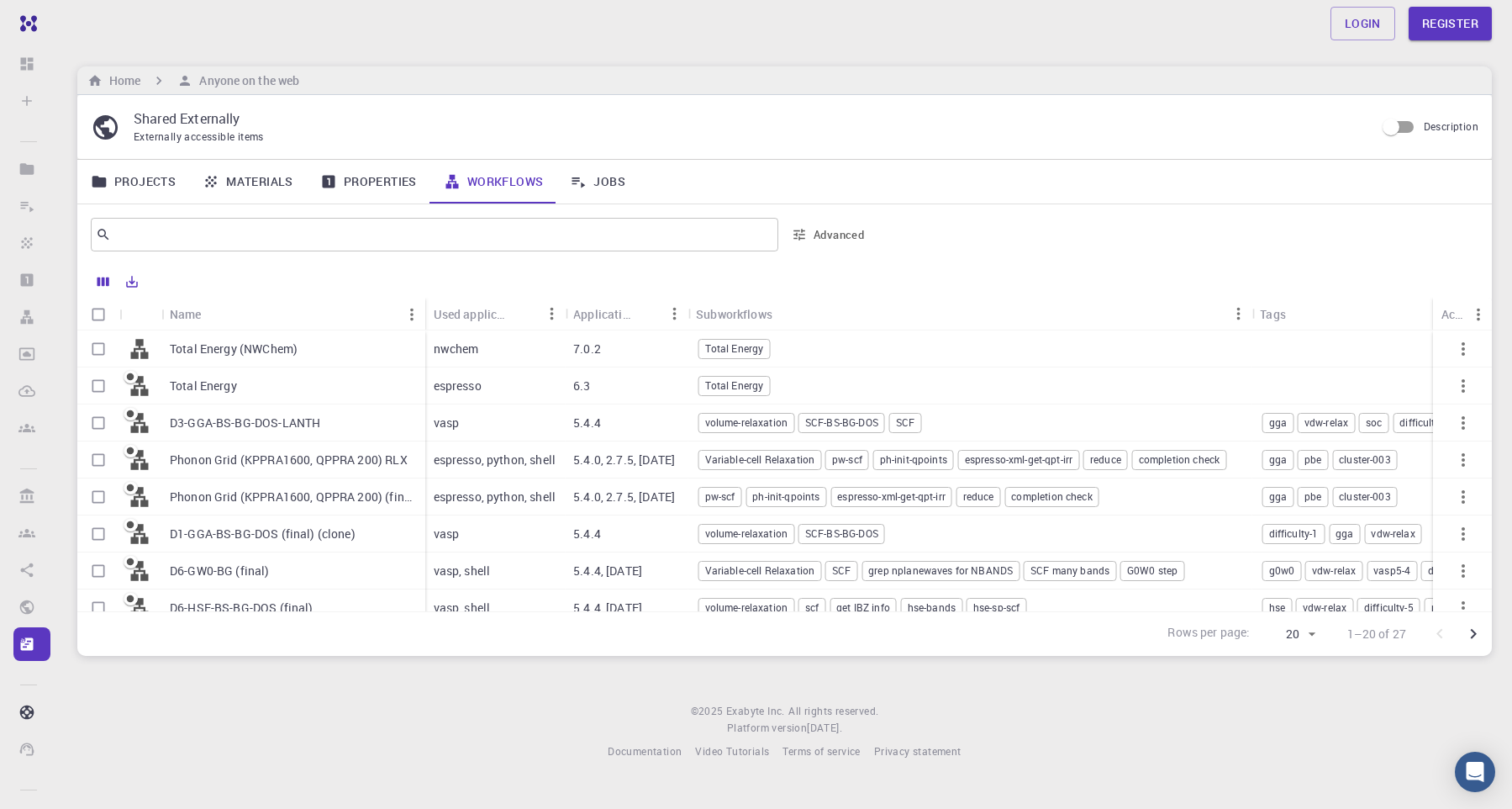
click at [240, 467] on p "Phonon Grid (KPPRA1600, QPPRA 200) RLX" at bounding box center [289, 461] width 238 height 17
